Goal: Transaction & Acquisition: Book appointment/travel/reservation

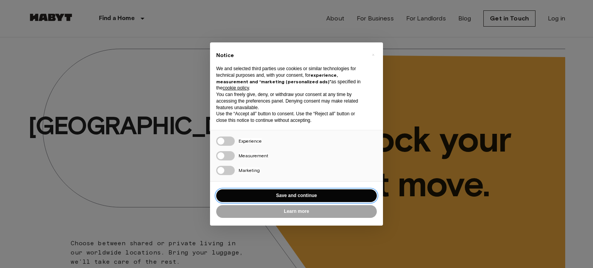
click at [284, 196] on button "Save and continue" at bounding box center [296, 196] width 161 height 13
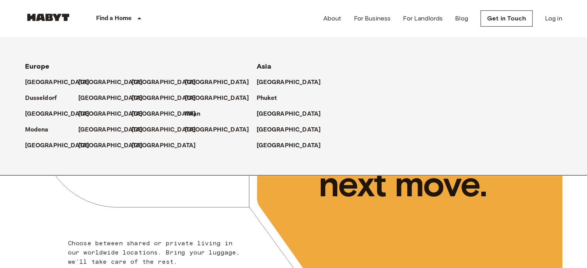
click at [128, 13] on div "Find a Home" at bounding box center [120, 18] width 98 height 37
click at [197, 112] on p "Milan" at bounding box center [195, 114] width 16 height 9
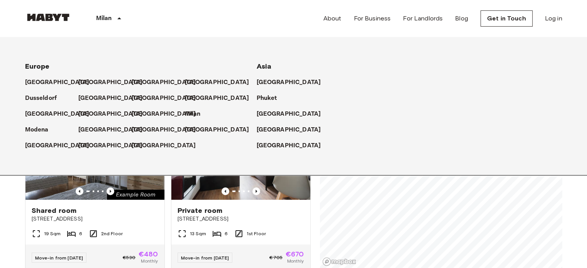
click at [311, 198] on div "Private rooms and apartments for rent in [GEOGRAPHIC_DATA] Move-in date ​ Move-…" at bounding box center [294, 152] width 538 height 231
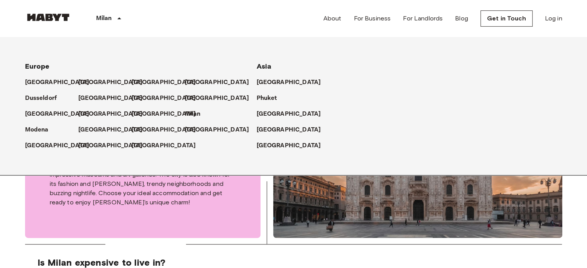
click at [114, 15] on div "Milan" at bounding box center [110, 18] width 78 height 37
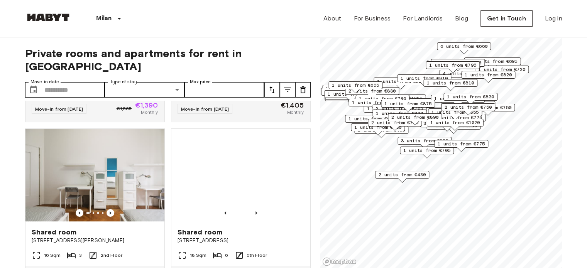
scroll to position [672, 0]
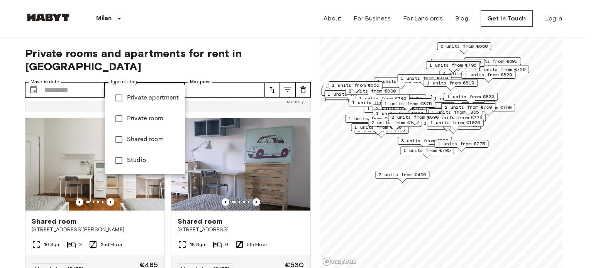
click at [139, 120] on span "Private room" at bounding box center [153, 118] width 52 height 9
type input "**********"
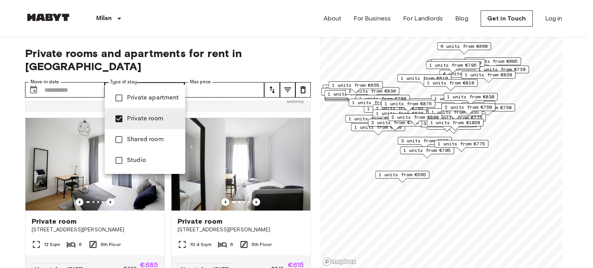
click at [79, 78] on div at bounding box center [296, 134] width 593 height 268
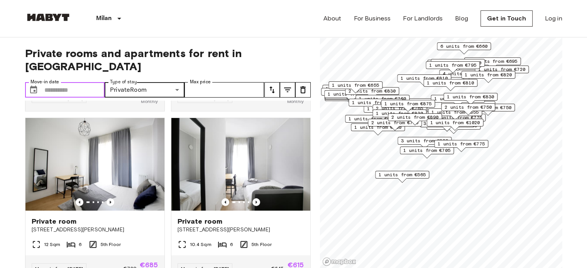
click at [66, 82] on input "Move-in date" at bounding box center [74, 89] width 61 height 15
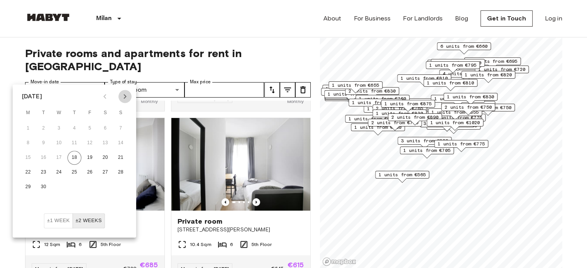
click at [122, 92] on icon "Next month" at bounding box center [124, 96] width 9 height 9
click at [58, 126] on button "1" at bounding box center [59, 129] width 14 height 14
type input "**********"
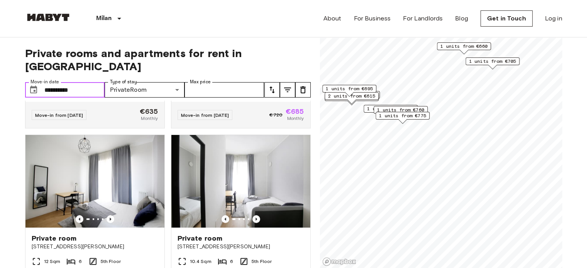
scroll to position [649, 0]
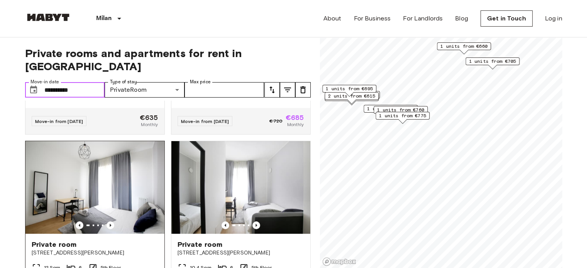
click at [111, 193] on img at bounding box center [94, 187] width 139 height 93
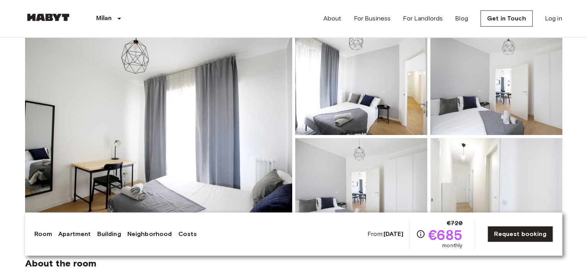
scroll to position [66, 0]
click at [382, 77] on img at bounding box center [361, 84] width 132 height 101
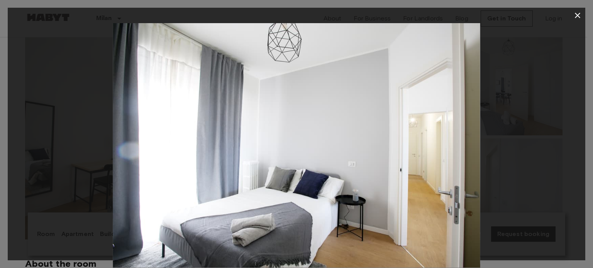
click at [535, 157] on div at bounding box center [297, 145] width 578 height 245
click at [579, 12] on icon "button" at bounding box center [577, 15] width 9 height 9
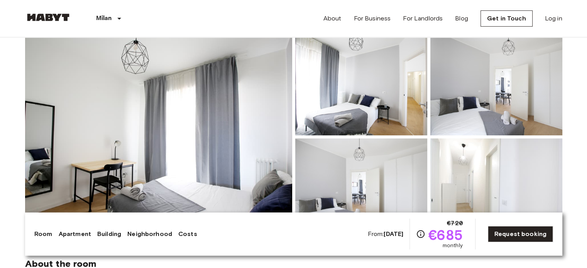
click at [469, 205] on img at bounding box center [497, 189] width 132 height 101
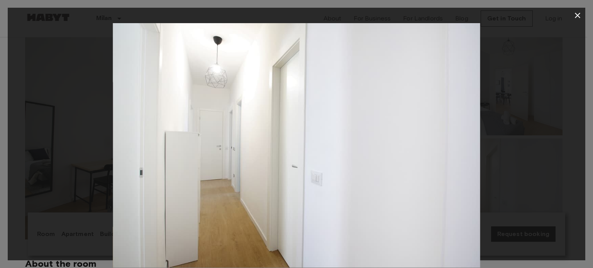
click at [580, 14] on icon "button" at bounding box center [577, 15] width 9 height 9
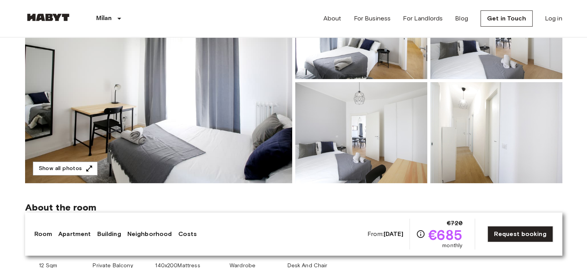
scroll to position [117, 0]
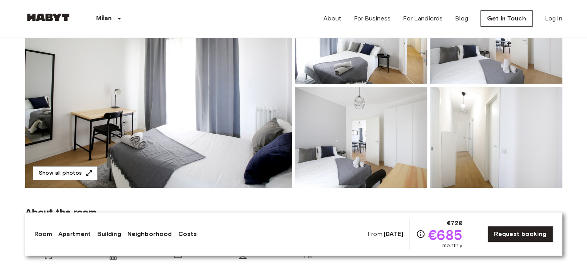
click at [380, 157] on img at bounding box center [361, 137] width 132 height 101
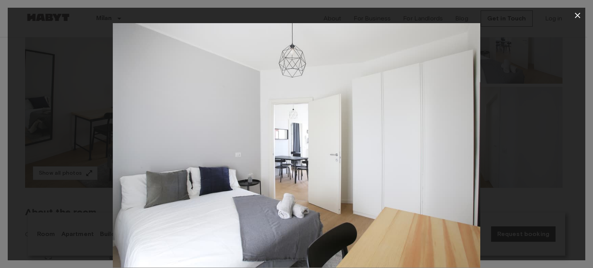
click at [104, 157] on div at bounding box center [297, 145] width 578 height 245
click at [63, 169] on div at bounding box center [297, 145] width 578 height 245
click at [573, 13] on icon "button" at bounding box center [577, 15] width 9 height 9
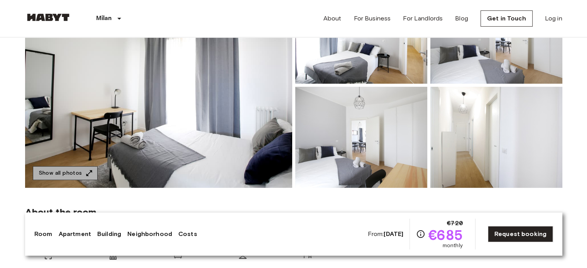
click at [76, 167] on button "Show all photos" at bounding box center [65, 173] width 65 height 14
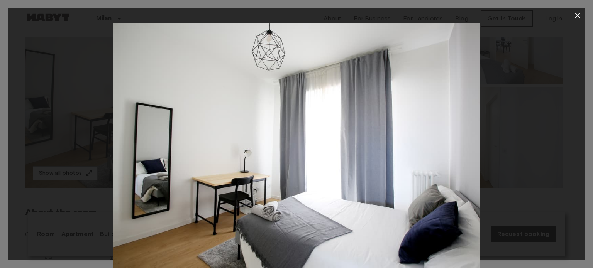
click at [540, 251] on div at bounding box center [297, 145] width 578 height 245
click at [540, 145] on div at bounding box center [297, 145] width 578 height 245
click at [426, 200] on img at bounding box center [297, 145] width 368 height 245
click at [577, 126] on div at bounding box center [297, 145] width 578 height 245
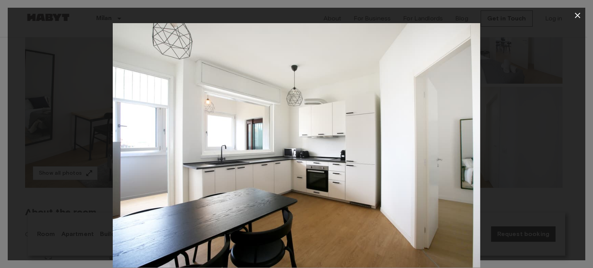
click at [518, 103] on div at bounding box center [297, 145] width 578 height 245
click at [577, 15] on icon "button" at bounding box center [577, 15] width 5 height 5
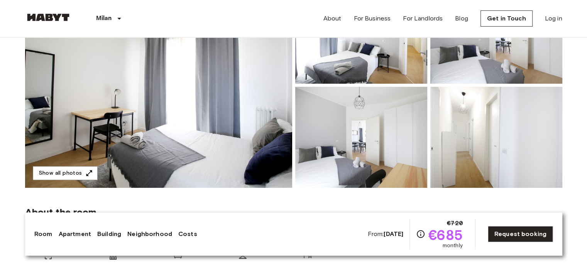
scroll to position [0, 0]
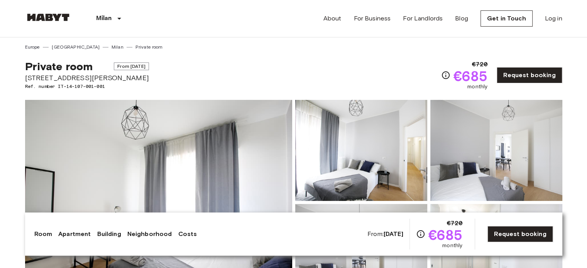
drag, startPoint x: 140, startPoint y: 76, endPoint x: 23, endPoint y: 77, distance: 116.6
copy span "[STREET_ADDRESS][PERSON_NAME]"
